Goal: Task Accomplishment & Management: Manage account settings

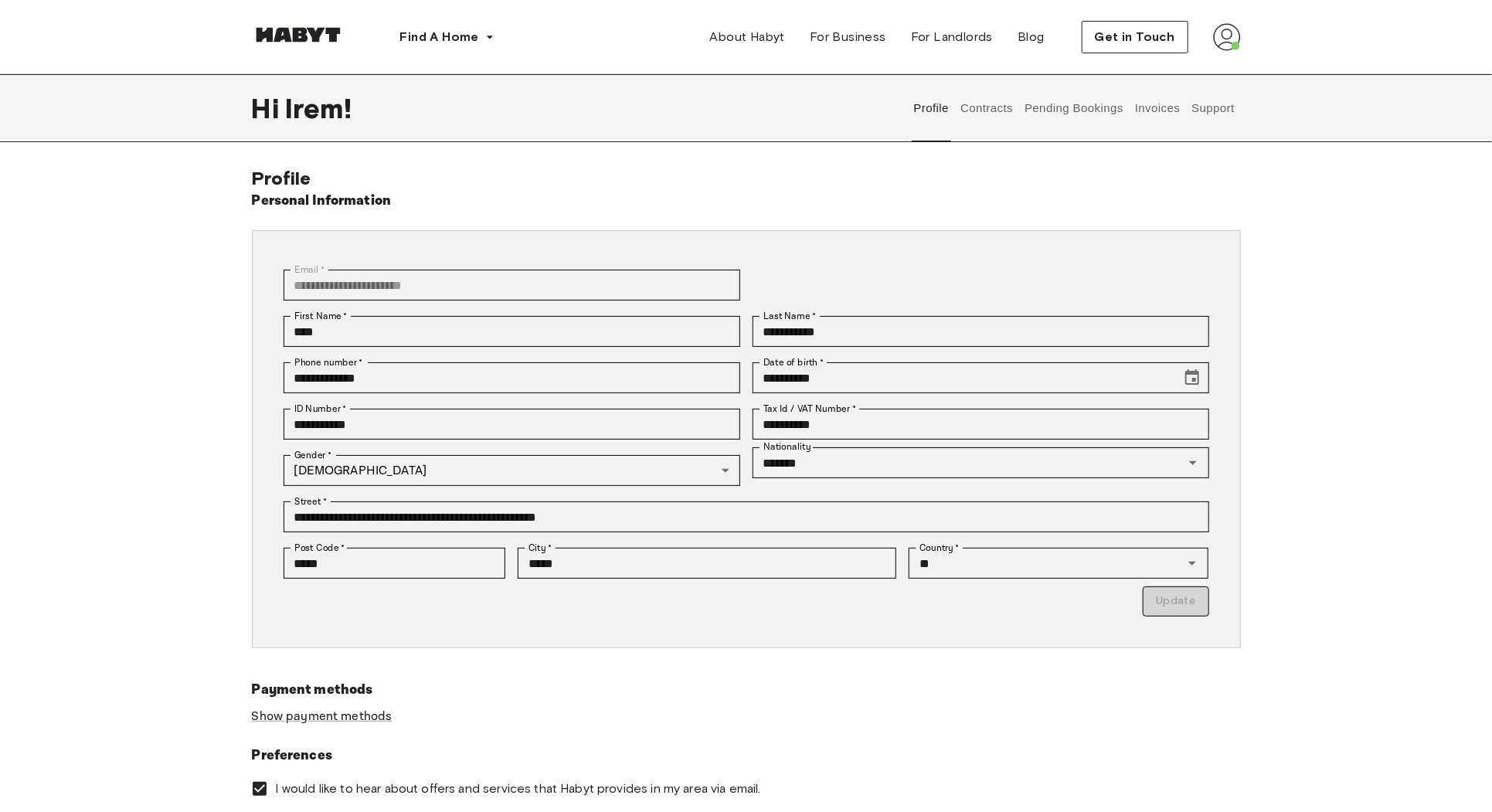
click at [1163, 115] on button "Invoices" at bounding box center [1157, 108] width 49 height 68
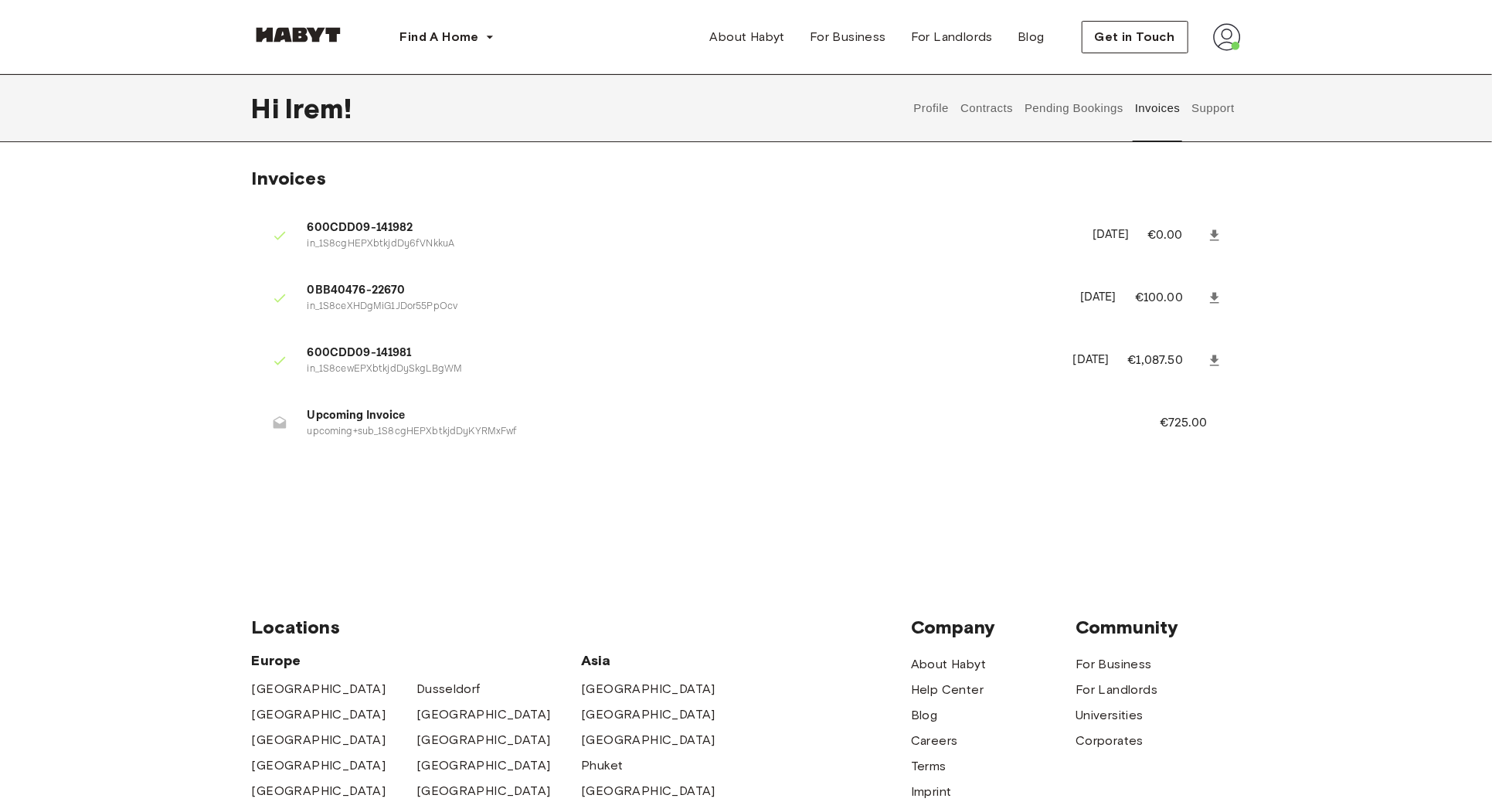
click at [1169, 429] on p "€725.00" at bounding box center [1194, 423] width 69 height 19
click at [469, 432] on p "upcoming+sub_1S8cgHEPXbtkjdDyKYRMxFwf" at bounding box center [714, 432] width 815 height 14
click at [548, 431] on p "upcoming+sub_1S8cgHEPXbtkjdDyKYRMxFwf" at bounding box center [714, 432] width 815 height 14
drag, startPoint x: 287, startPoint y: 411, endPoint x: 539, endPoint y: 460, distance: 256.7
click at [539, 460] on ul "600CDD09-141982 in_1S8cgHEPXbtkjdDy6fVNkkuA [DATE] €0.00 0BB40476-22670 in_1S8c…" at bounding box center [746, 333] width 989 height 263
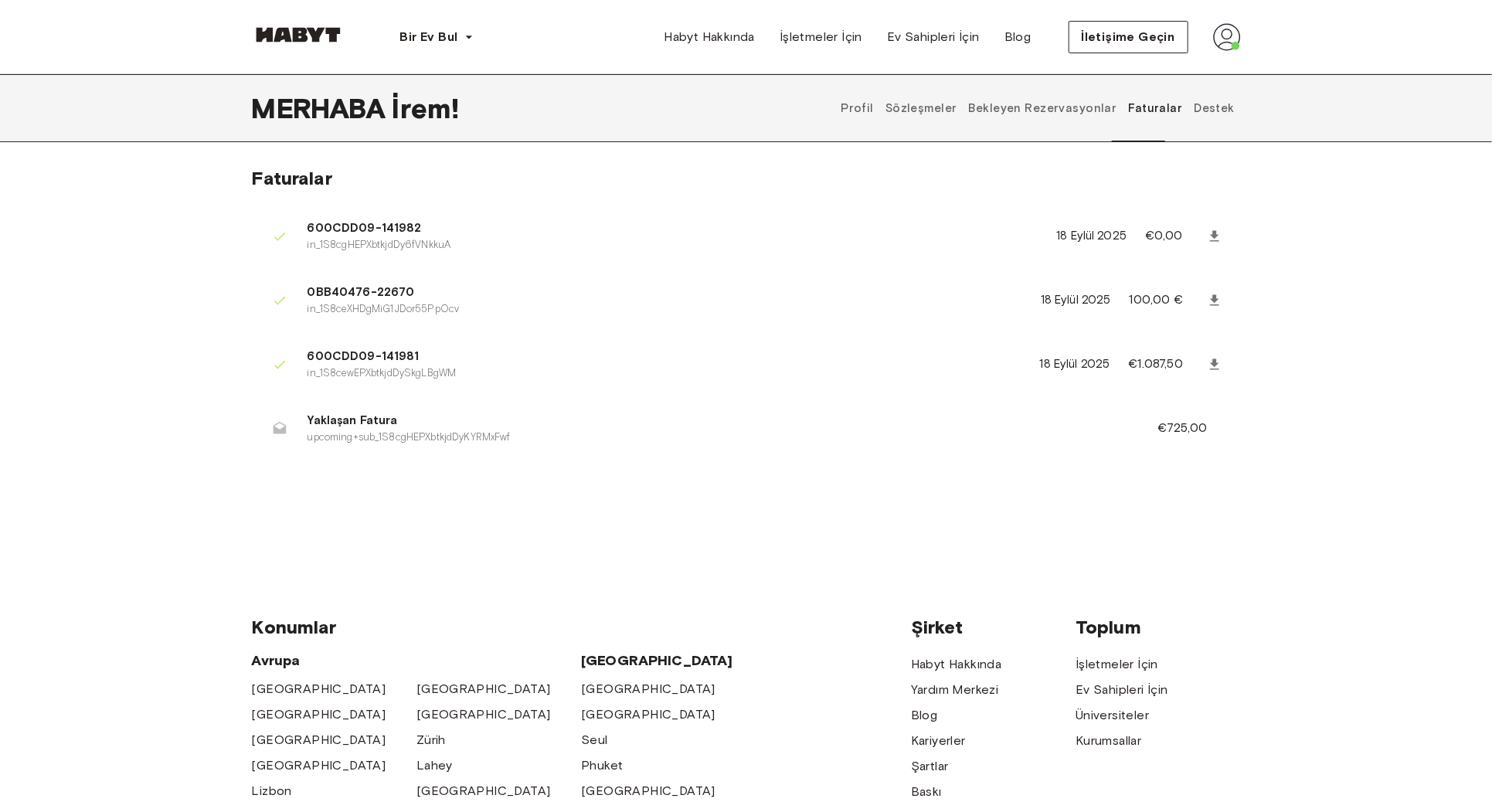
click at [1170, 434] on p "€725,00" at bounding box center [1194, 428] width 71 height 20
click at [1208, 303] on icon at bounding box center [1214, 300] width 15 height 15
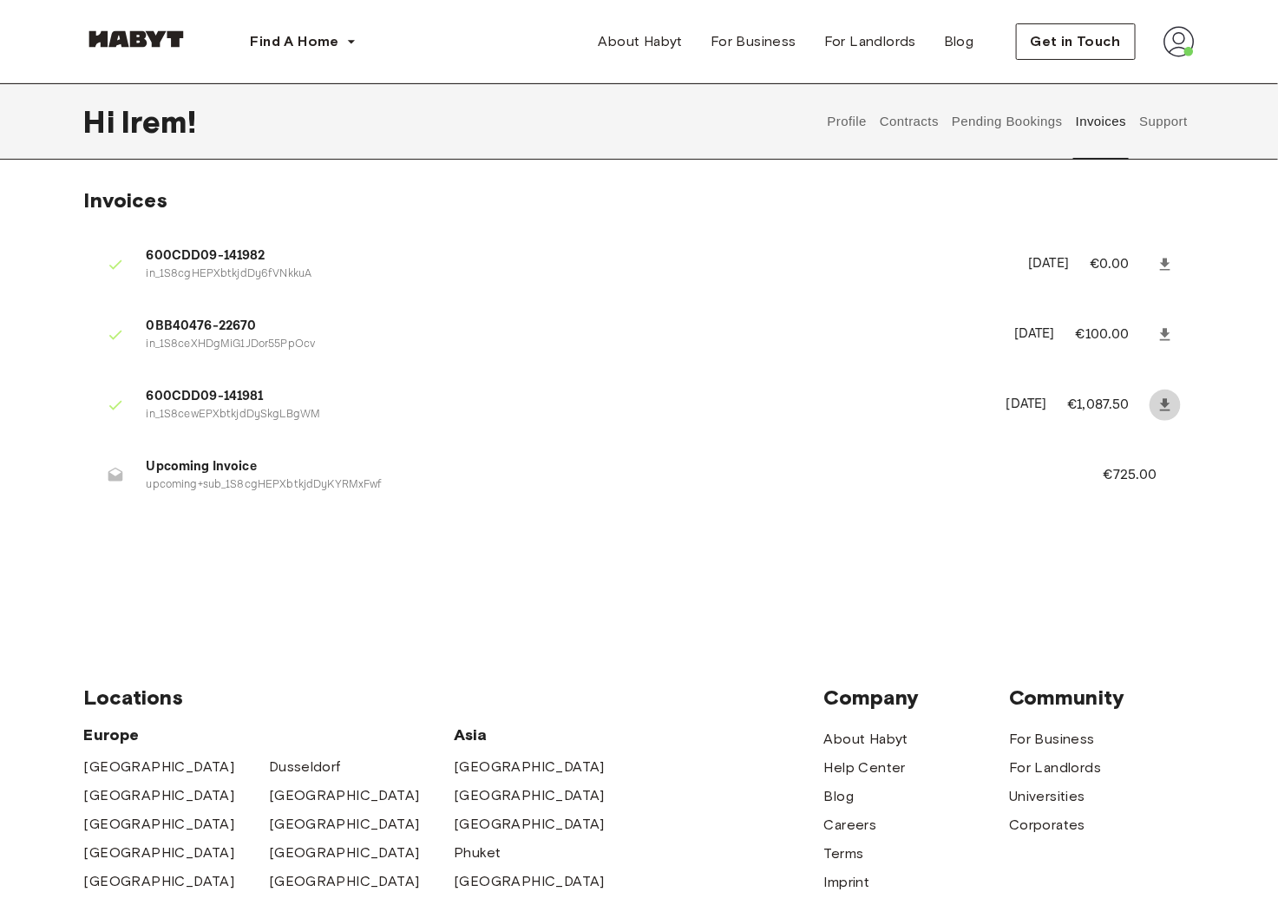
click at [1167, 409] on icon at bounding box center [1164, 404] width 17 height 17
